Goal: Navigation & Orientation: Find specific page/section

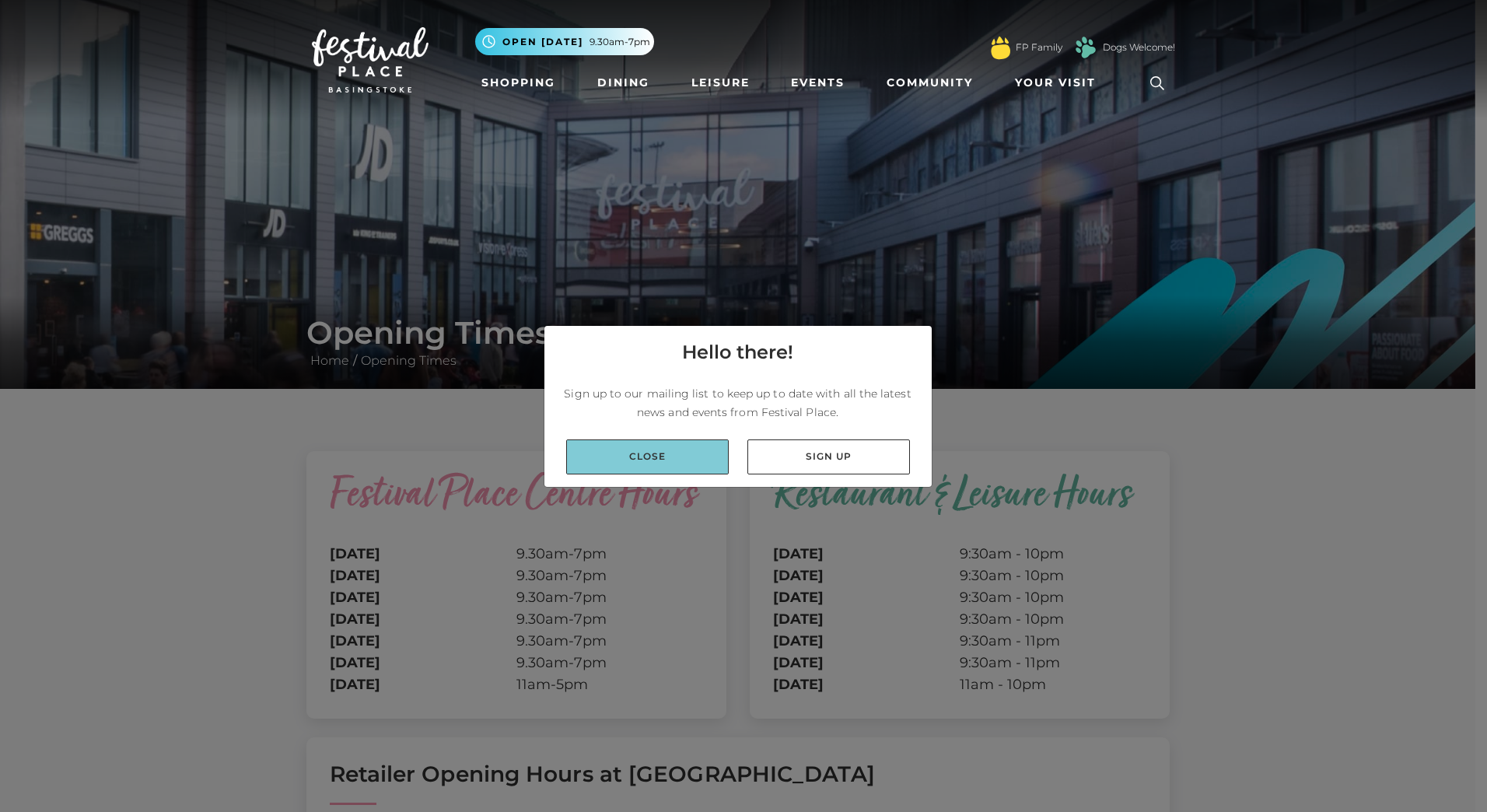
click at [651, 452] on link "Close" at bounding box center [647, 457] width 163 height 35
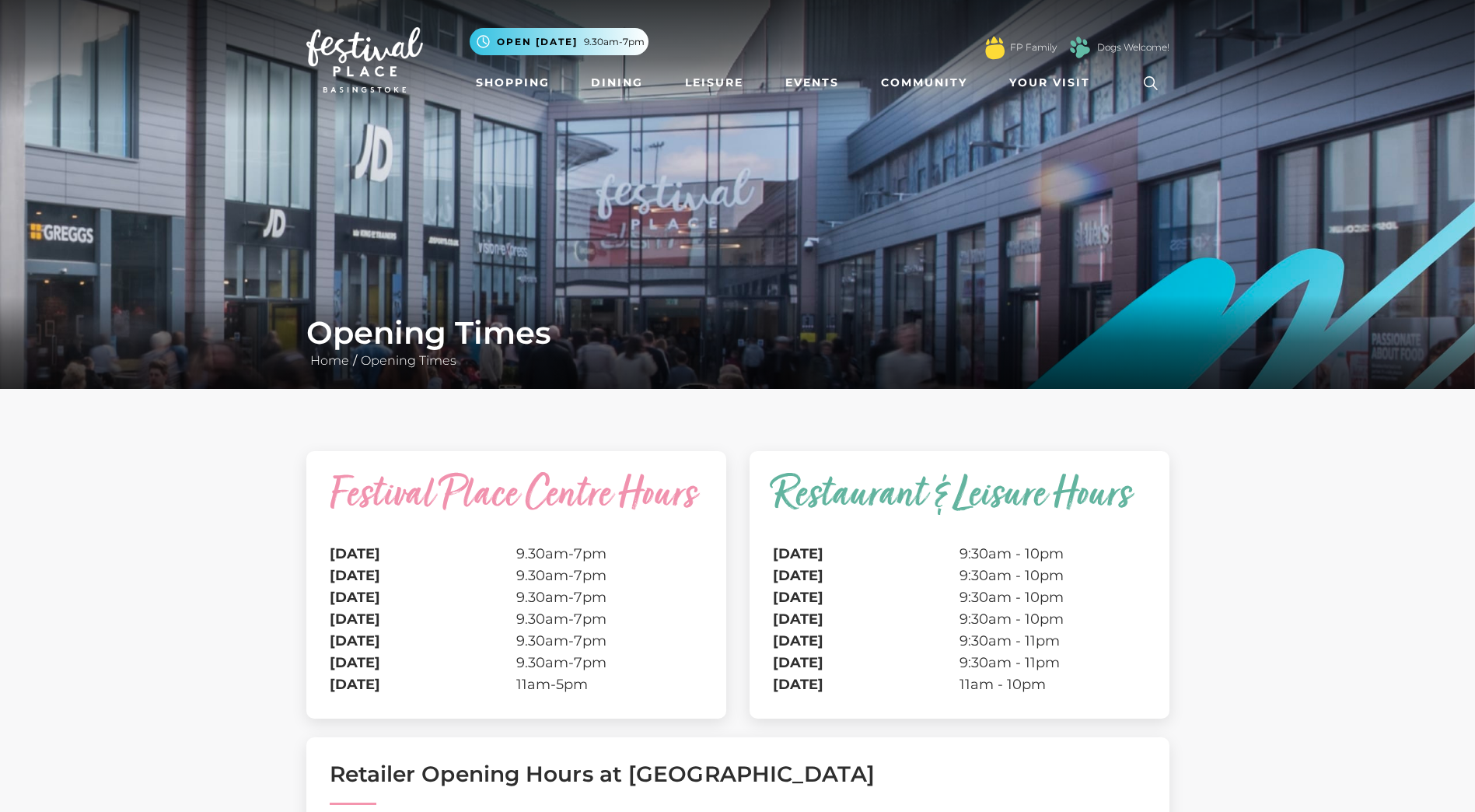
click at [759, 256] on img at bounding box center [737, 194] width 1475 height 389
click at [754, 270] on img at bounding box center [737, 194] width 1475 height 389
click at [653, 210] on img at bounding box center [737, 194] width 1475 height 389
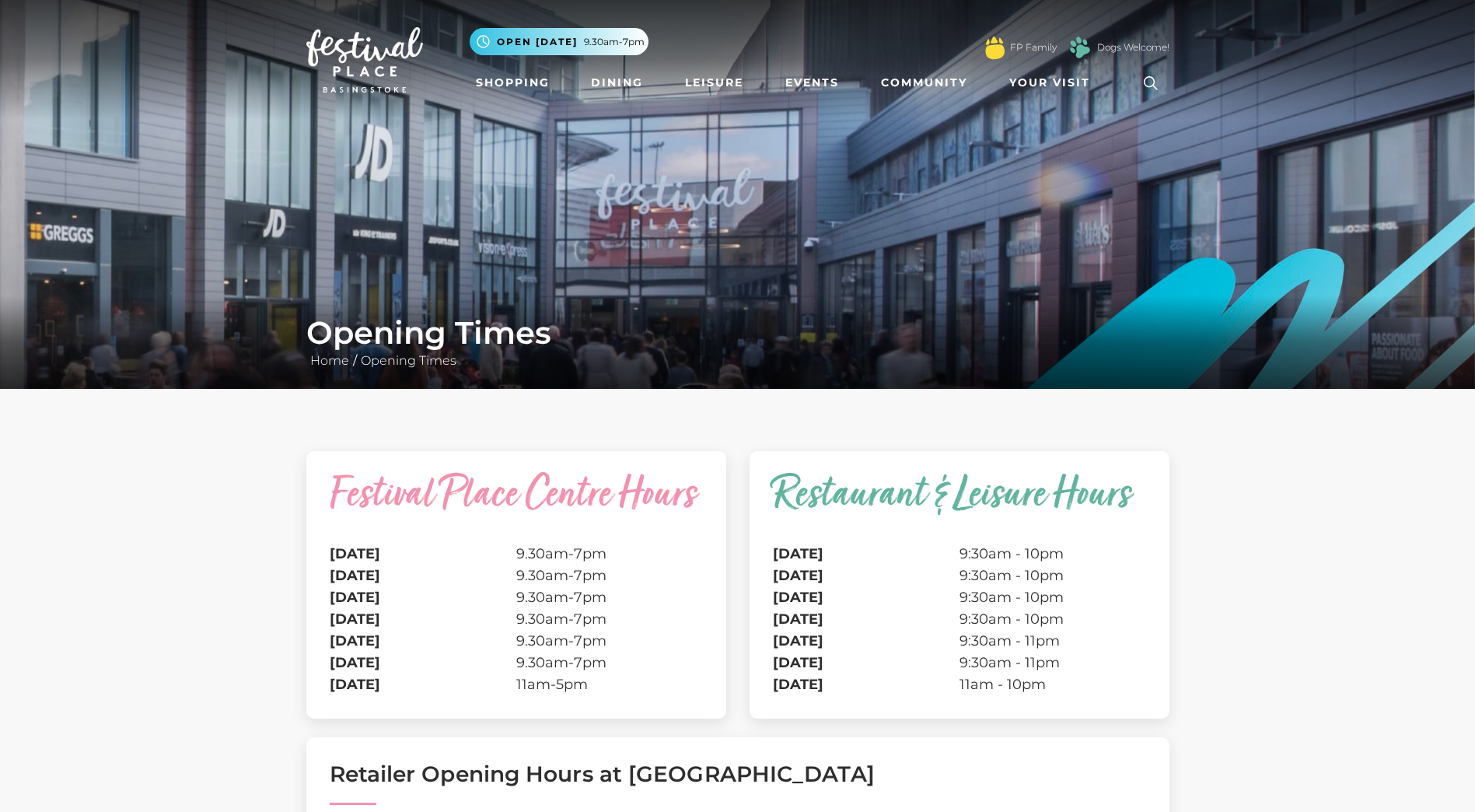
click at [657, 215] on img at bounding box center [737, 194] width 1475 height 389
click at [658, 215] on img at bounding box center [737, 194] width 1475 height 389
click at [533, 153] on img at bounding box center [737, 194] width 1475 height 389
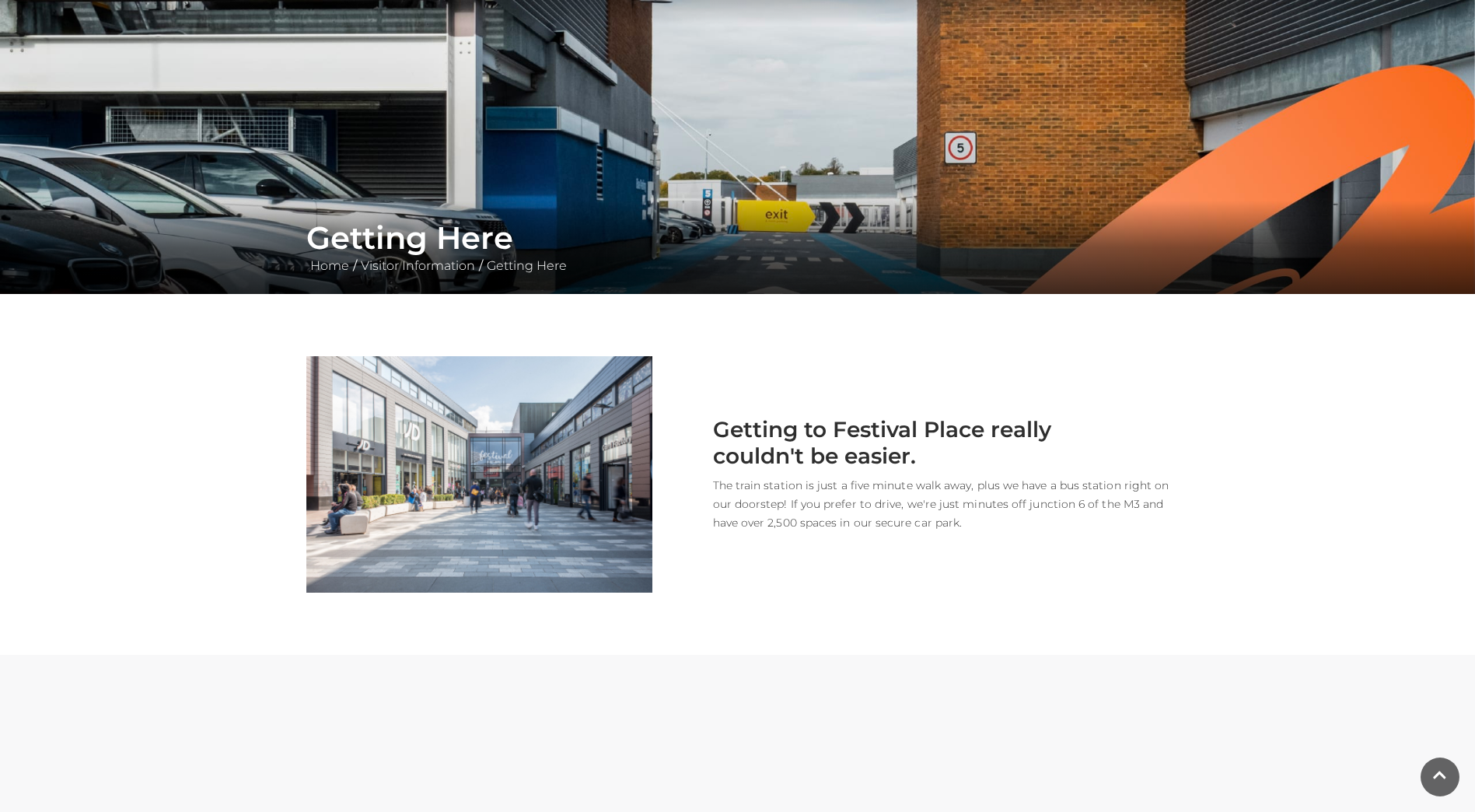
scroll to position [103, 0]
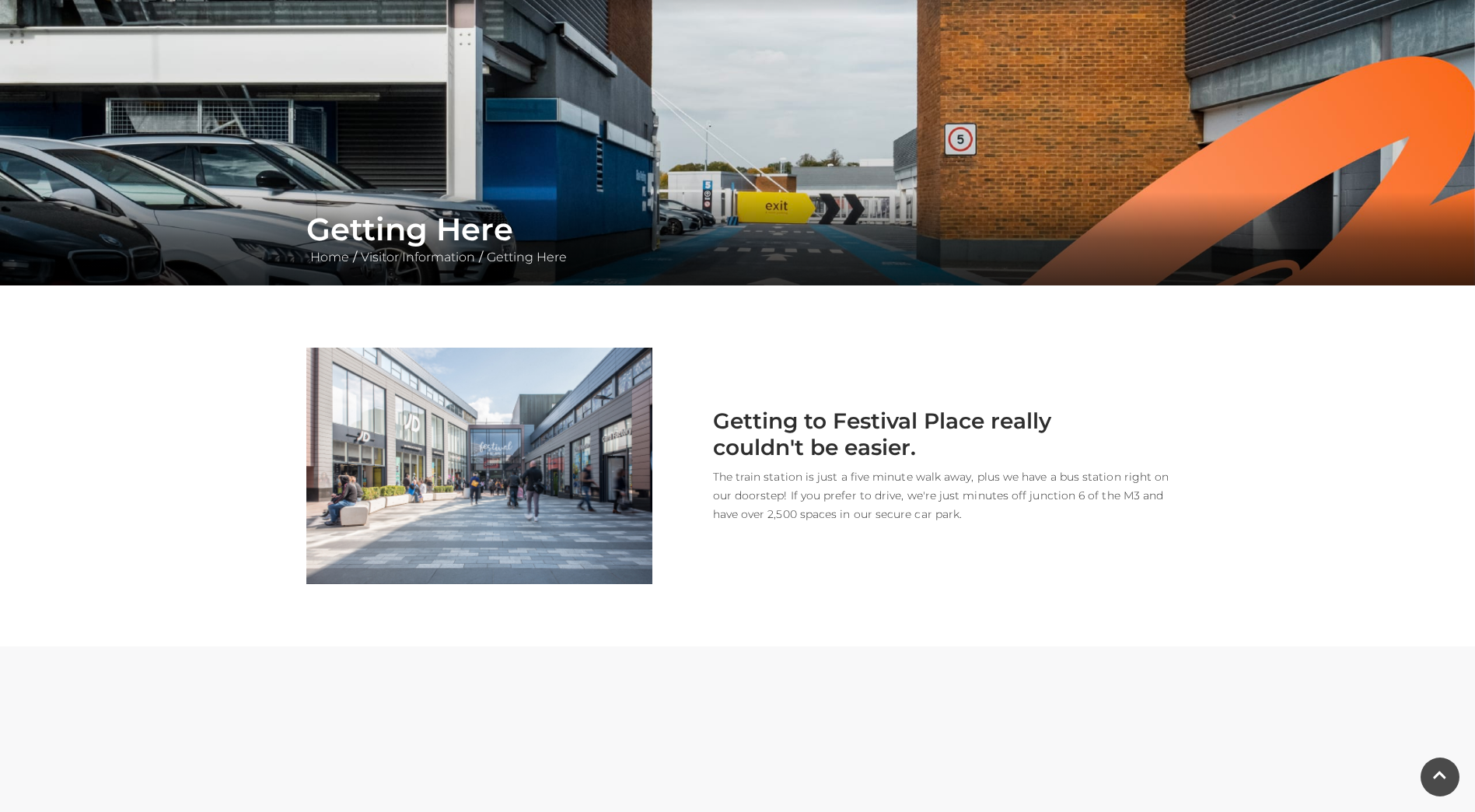
click at [522, 430] on img at bounding box center [479, 466] width 346 height 237
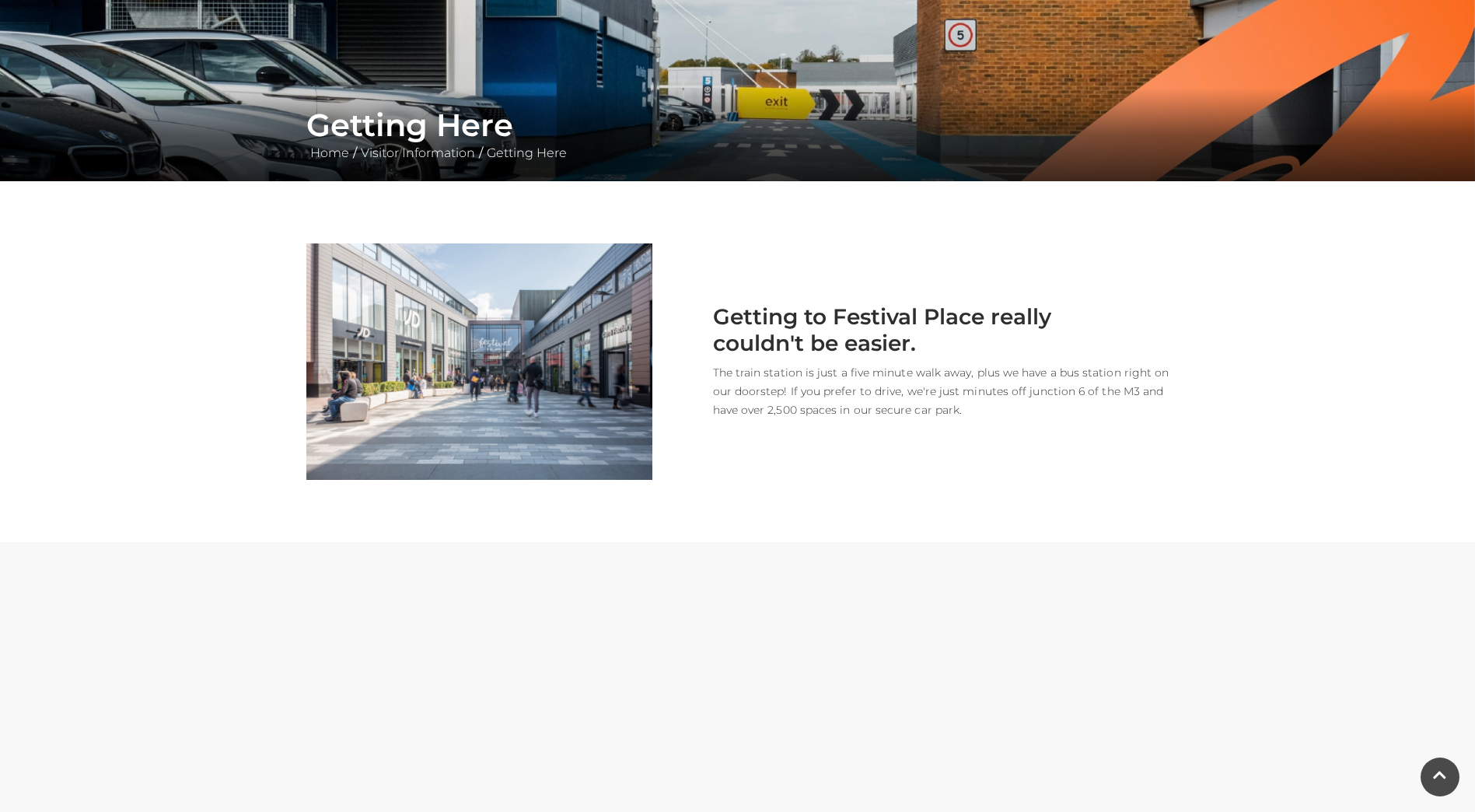
click at [474, 320] on img at bounding box center [479, 361] width 346 height 237
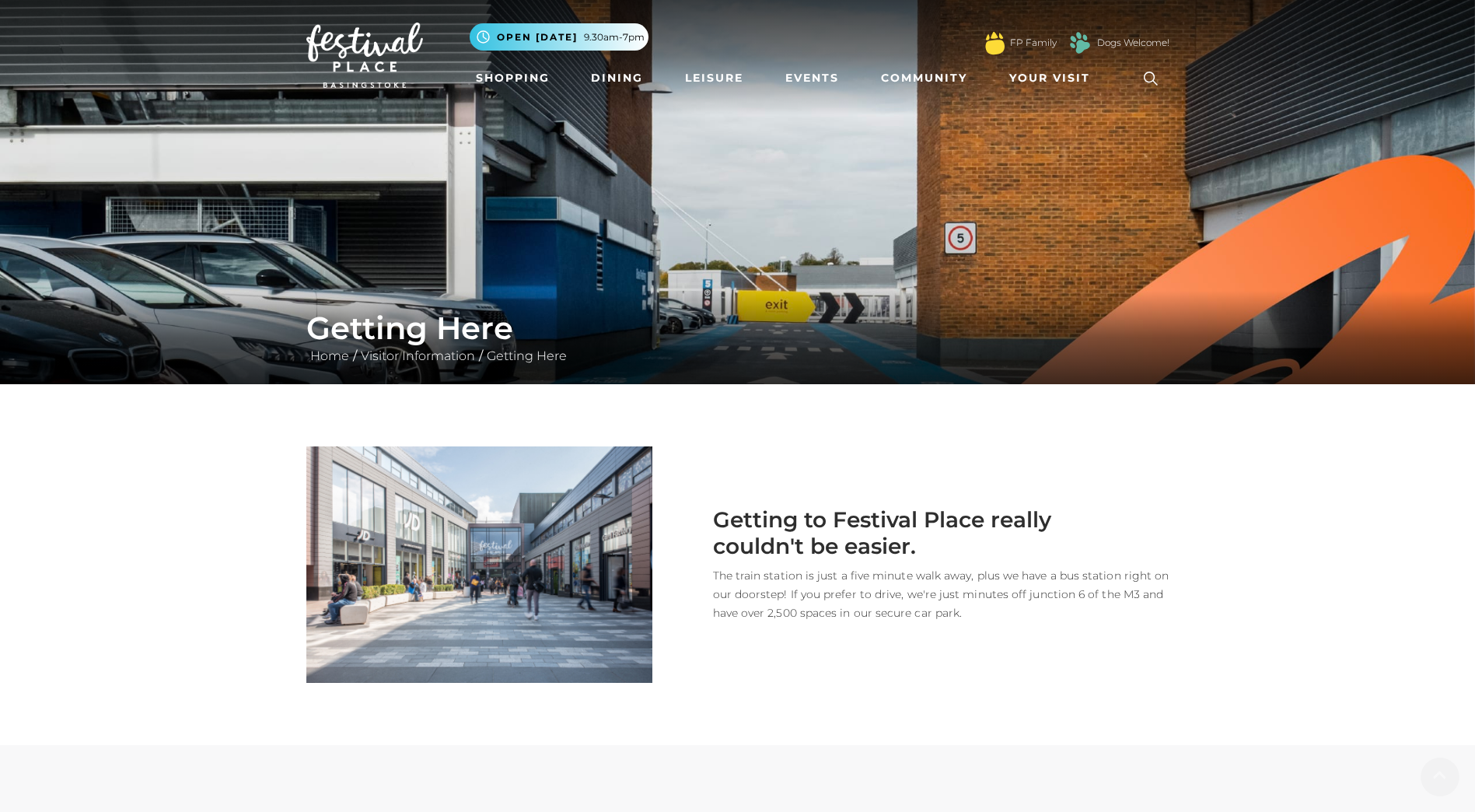
scroll to position [0, 0]
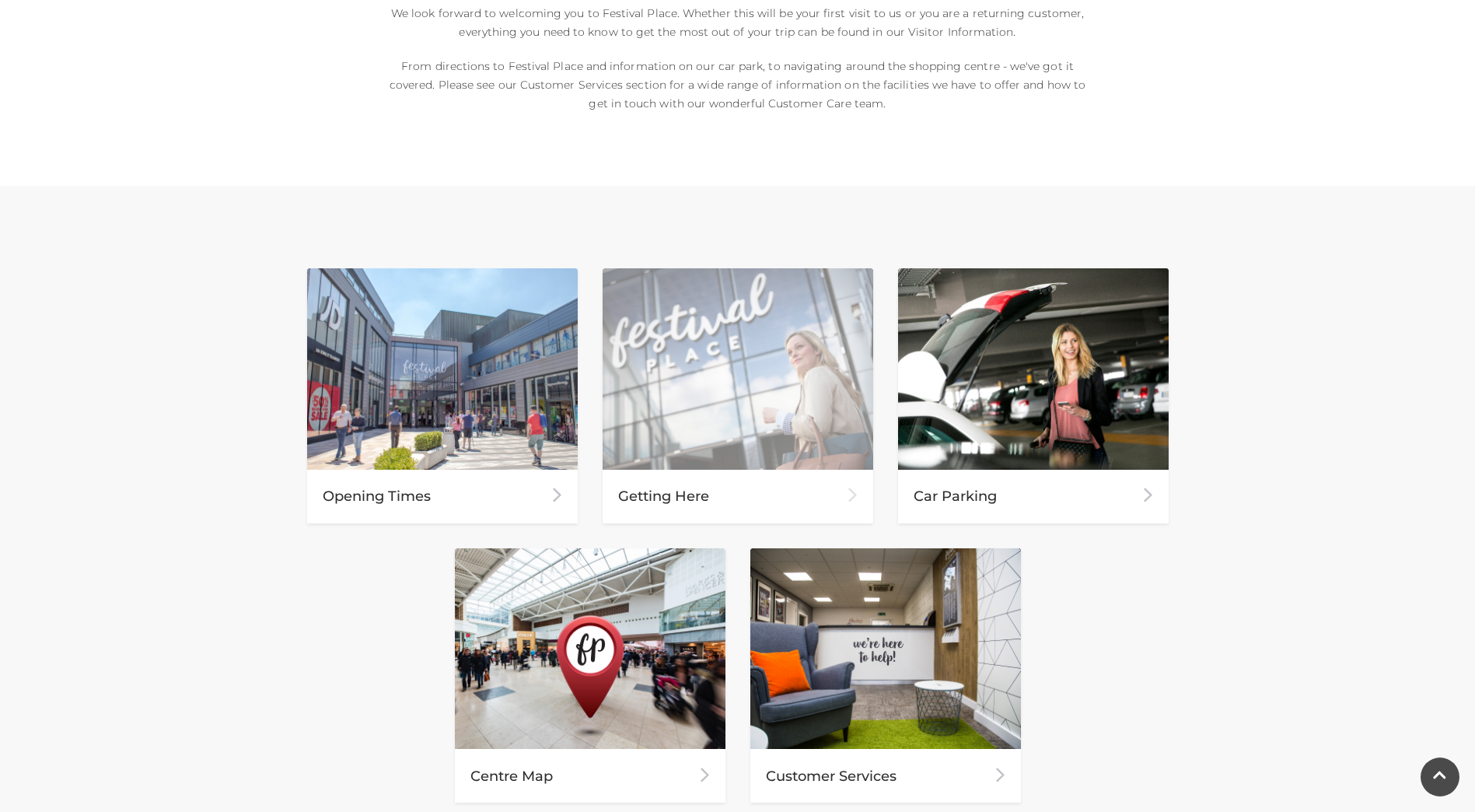
scroll to position [518, 0]
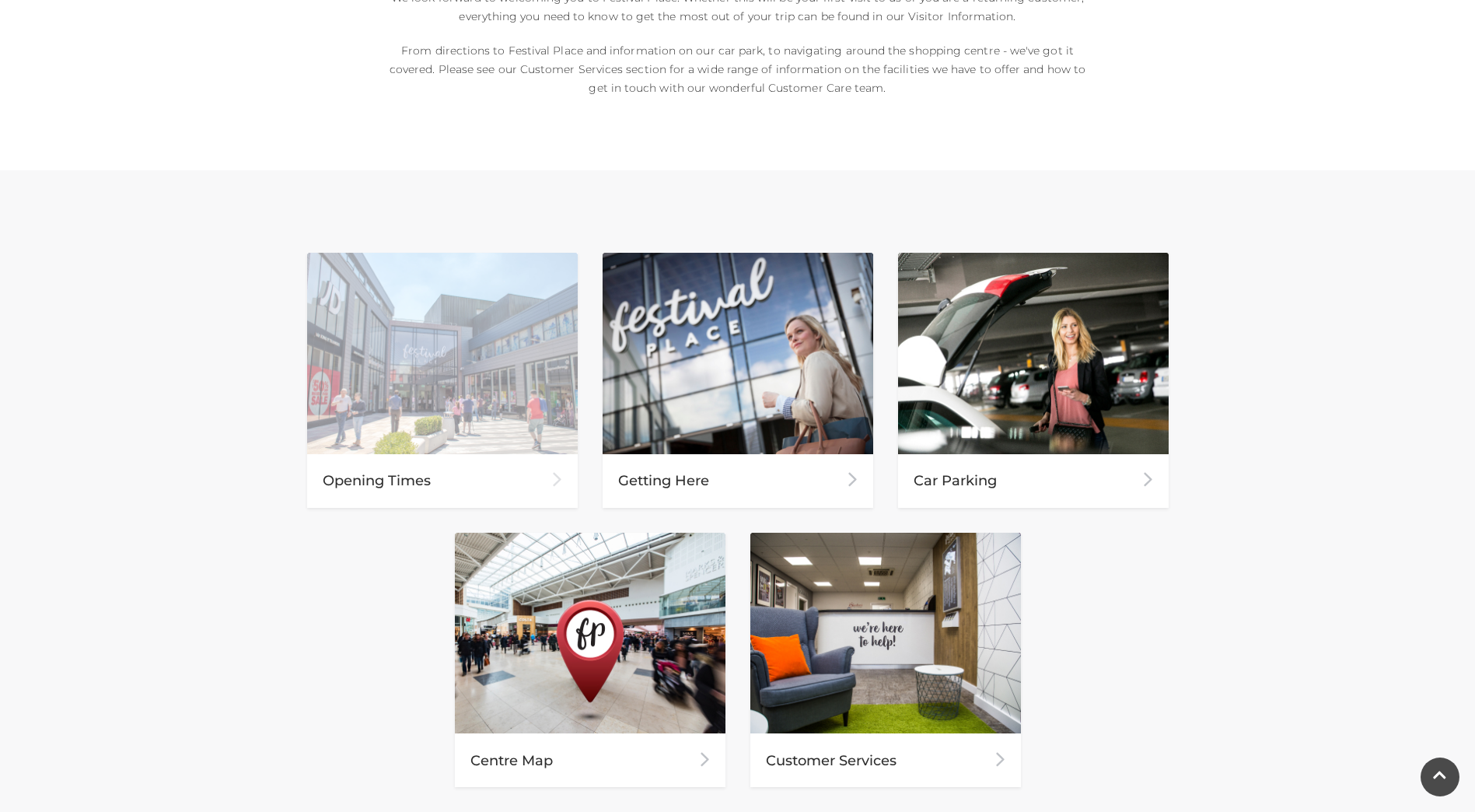
click at [421, 366] on img at bounding box center [442, 353] width 271 height 201
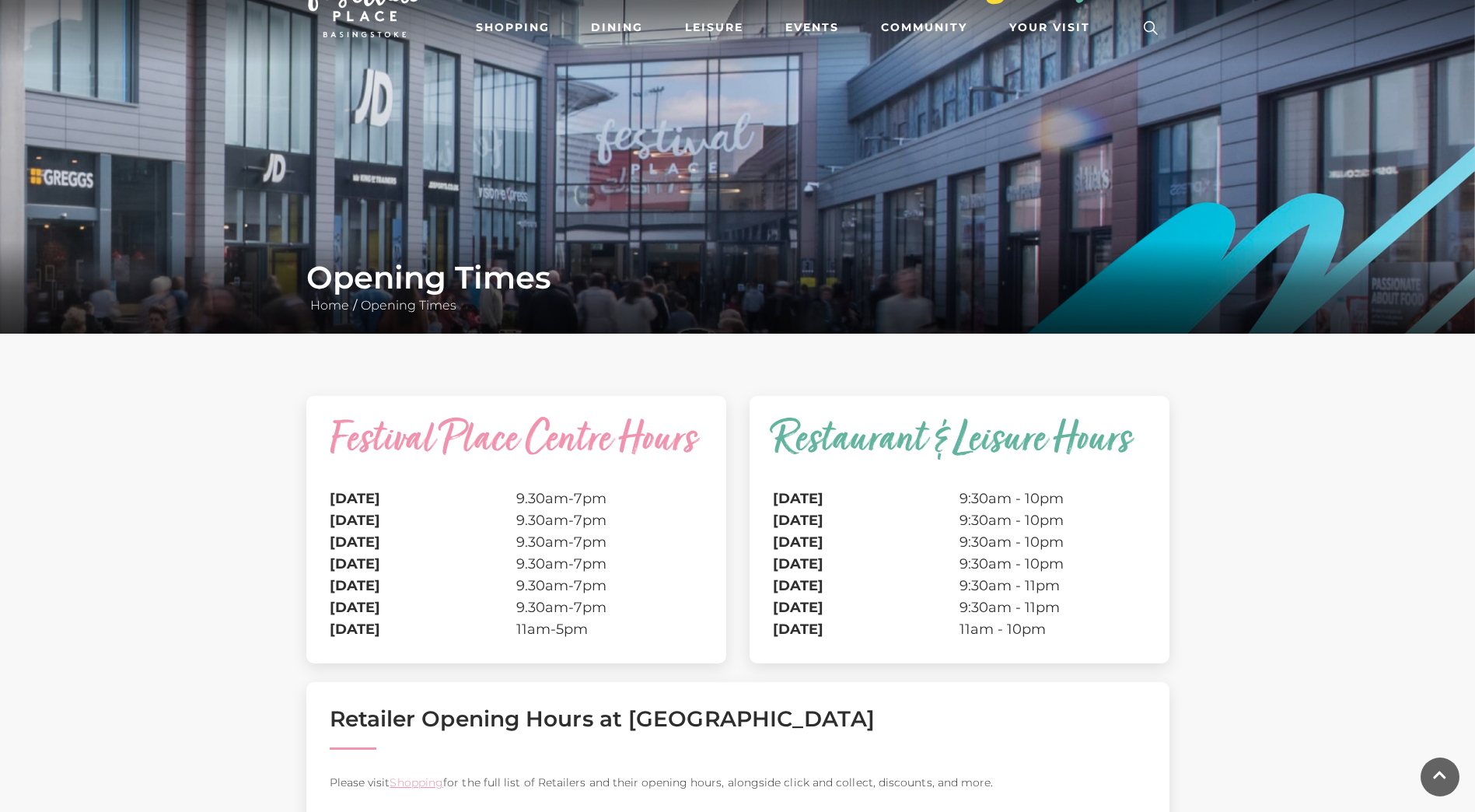
scroll to position [26, 0]
